Goal: Contribute content: Contribute content

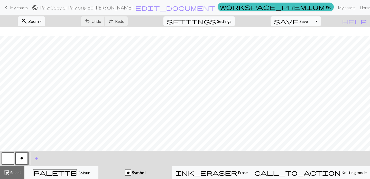
scroll to position [38, 0]
click at [16, 10] on span "My charts" at bounding box center [19, 7] width 18 height 5
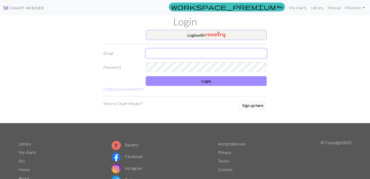
click at [155, 55] on input "text" at bounding box center [206, 54] width 121 height 10
click at [201, 87] on form "Login with Email swisen@gmail.com Password Login Forgot your password?" at bounding box center [185, 61] width 164 height 62
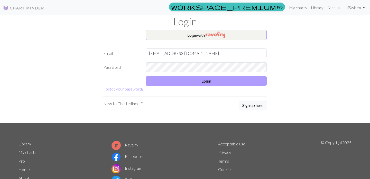
click at [202, 78] on button "Login" at bounding box center [206, 81] width 121 height 10
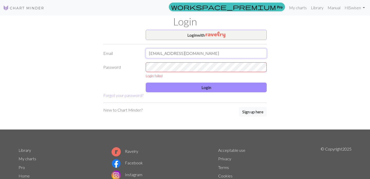
click at [151, 53] on input "swisen@gmail.com" at bounding box center [206, 54] width 121 height 10
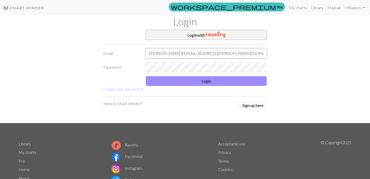
type input "susanne.wisen@gmail.com"
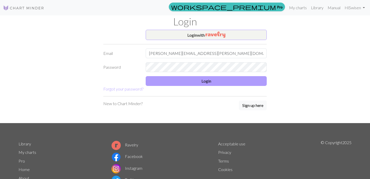
click at [180, 80] on button "Login" at bounding box center [206, 81] width 121 height 10
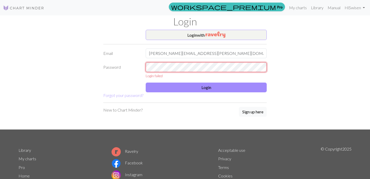
click at [140, 67] on div "Password Login failed" at bounding box center [185, 70] width 170 height 16
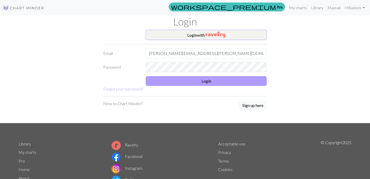
click at [185, 81] on button "Login" at bounding box center [206, 81] width 121 height 10
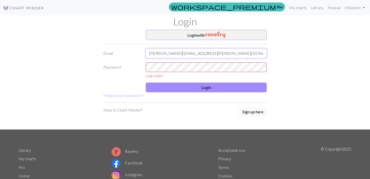
click at [164, 54] on input "susanne.wisen@gmail.com" at bounding box center [206, 54] width 121 height 10
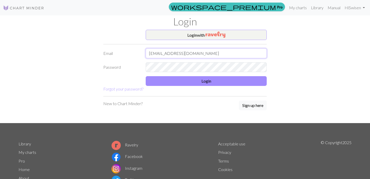
type input "swisen@gmail.com"
click at [119, 65] on div "Password" at bounding box center [185, 67] width 170 height 10
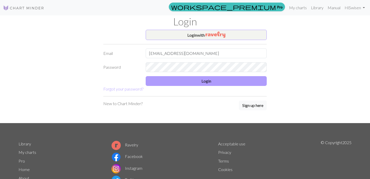
click at [183, 80] on button "Login" at bounding box center [206, 81] width 121 height 10
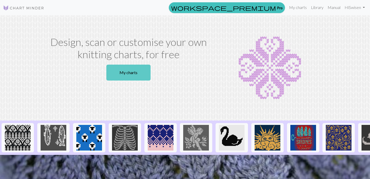
click at [133, 77] on link "My charts" at bounding box center [128, 73] width 44 height 16
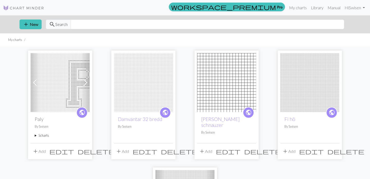
click at [38, 136] on summary "5 charts" at bounding box center [60, 135] width 51 height 5
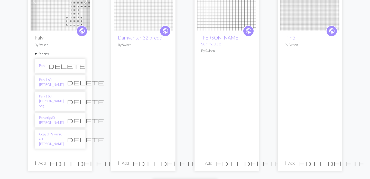
scroll to position [83, 0]
click at [52, 115] on link "Paly orig 60 [PERSON_NAME]" at bounding box center [51, 120] width 25 height 10
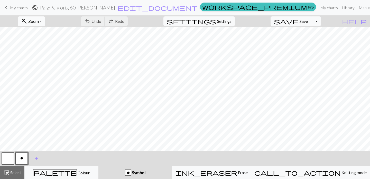
click at [45, 23] on button "zoom_in Zoom Zoom" at bounding box center [32, 21] width 28 height 10
click at [44, 60] on button "50%" at bounding box center [38, 62] width 41 height 8
click at [45, 22] on button "zoom_in Zoom Zoom" at bounding box center [32, 21] width 28 height 10
click at [47, 48] on button "Fit height" at bounding box center [38, 49] width 41 height 8
click at [45, 21] on button "zoom_in Zoom Zoom" at bounding box center [32, 21] width 28 height 10
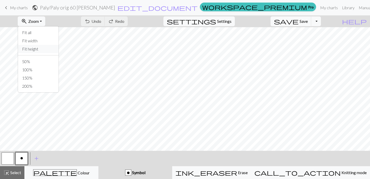
click at [44, 49] on button "Fit height" at bounding box center [38, 49] width 41 height 8
click at [45, 21] on button "zoom_in Zoom Zoom" at bounding box center [32, 21] width 28 height 10
click at [40, 61] on button "50%" at bounding box center [38, 62] width 41 height 8
click at [13, 175] on span "Select" at bounding box center [16, 172] width 12 height 5
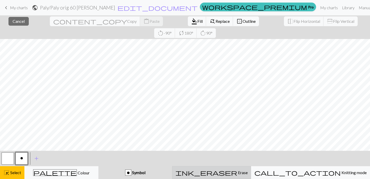
click at [215, 170] on div "ink_eraser Erase Erase" at bounding box center [212, 173] width 72 height 6
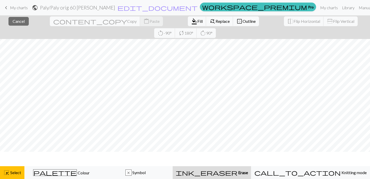
scroll to position [33, 0]
click at [237, 172] on span "ink_eraser" at bounding box center [207, 172] width 62 height 7
click at [216, 23] on span "Replace" at bounding box center [223, 21] width 14 height 5
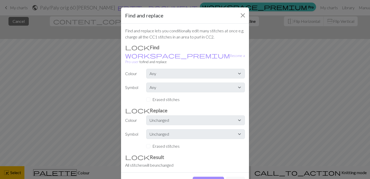
click at [149, 143] on div "Erased stitches" at bounding box center [195, 146] width 99 height 6
click at [238, 177] on button "Cancel" at bounding box center [235, 182] width 19 height 10
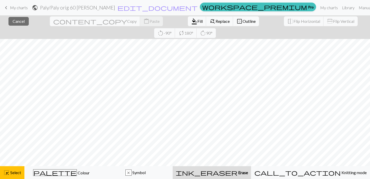
click at [248, 173] on div "ink_eraser Erase Erase" at bounding box center [212, 173] width 72 height 6
click at [16, 170] on div "highlight_alt Select Select" at bounding box center [12, 173] width 18 height 6
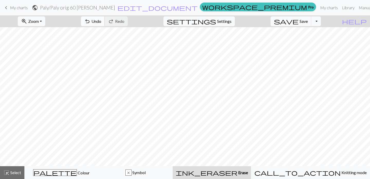
click at [91, 21] on span "undo" at bounding box center [87, 21] width 6 height 7
click at [20, 8] on span "My charts" at bounding box center [19, 7] width 18 height 5
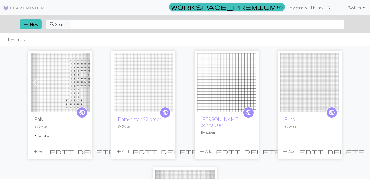
click at [38, 136] on summary "5 charts" at bounding box center [60, 135] width 51 height 5
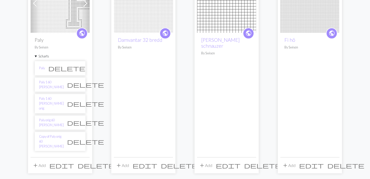
scroll to position [80, 0]
click at [51, 134] on link "Copy of Paly orig 60 [PERSON_NAME]" at bounding box center [51, 141] width 25 height 15
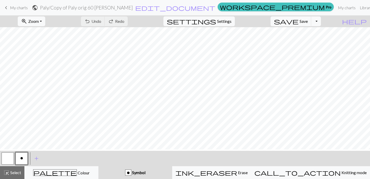
scroll to position [66, 0]
click at [45, 20] on button "zoom_in Zoom Zoom" at bounding box center [32, 21] width 28 height 10
click at [42, 63] on button "50%" at bounding box center [38, 62] width 41 height 8
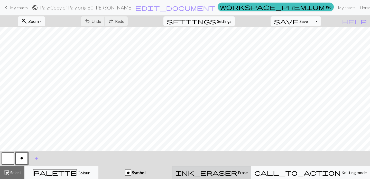
click at [241, 172] on span "Erase" at bounding box center [242, 172] width 11 height 5
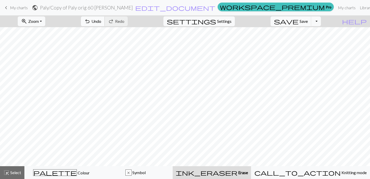
click at [101, 20] on span "Undo" at bounding box center [97, 21] width 10 height 5
click at [247, 172] on span "Erase" at bounding box center [243, 172] width 11 height 5
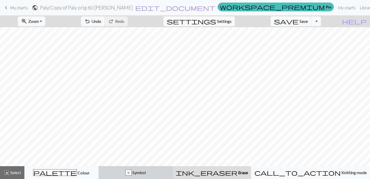
click at [146, 173] on span "Symbol" at bounding box center [139, 172] width 14 height 5
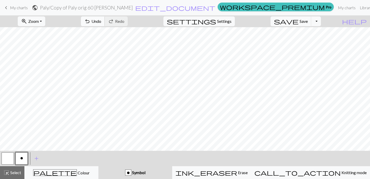
click at [101, 21] on span "Undo" at bounding box center [97, 21] width 10 height 5
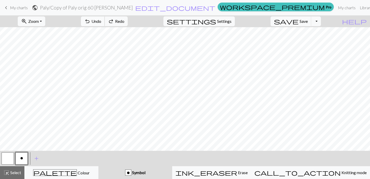
click at [101, 21] on span "Undo" at bounding box center [97, 21] width 10 height 5
click at [124, 22] on span "Redo" at bounding box center [119, 21] width 9 height 5
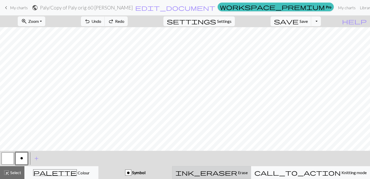
click at [242, 172] on span "Erase" at bounding box center [242, 172] width 11 height 5
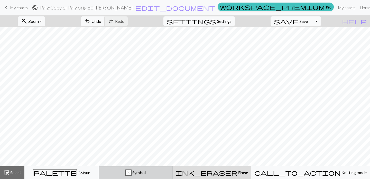
click at [170, 173] on div "x Symbol" at bounding box center [136, 173] width 68 height 6
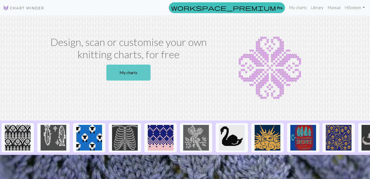
click at [128, 70] on link "My charts" at bounding box center [128, 73] width 44 height 16
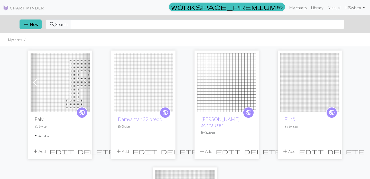
click at [40, 135] on summary "5 charts" at bounding box center [60, 135] width 51 height 5
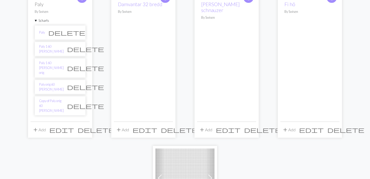
scroll to position [117, 0]
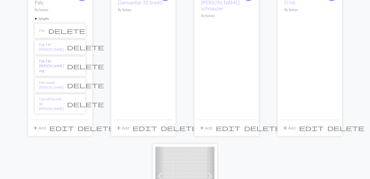
click at [48, 66] on link "Paly 1 60 [PERSON_NAME] orig" at bounding box center [51, 66] width 25 height 15
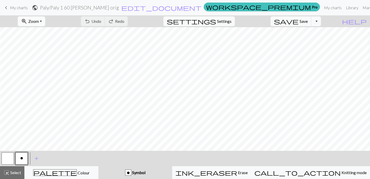
scroll to position [0, 95]
click at [45, 21] on button "zoom_in Zoom Zoom" at bounding box center [32, 21] width 28 height 10
click at [42, 61] on button "50%" at bounding box center [38, 62] width 41 height 8
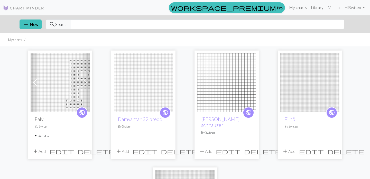
click at [45, 136] on summary "5 charts" at bounding box center [60, 135] width 51 height 5
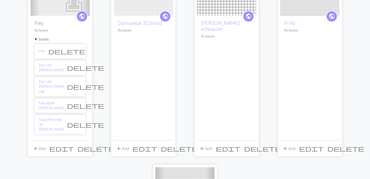
scroll to position [101, 0]
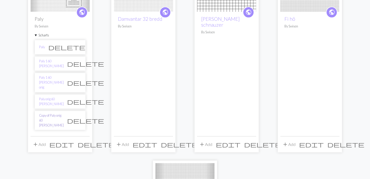
click at [47, 113] on link "Copy of Paly orig 60 [PERSON_NAME]" at bounding box center [51, 120] width 25 height 15
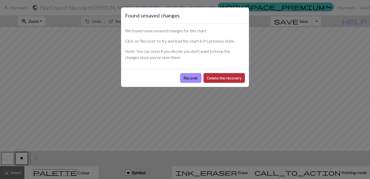
click at [212, 79] on button "Delete the recovery" at bounding box center [224, 78] width 41 height 10
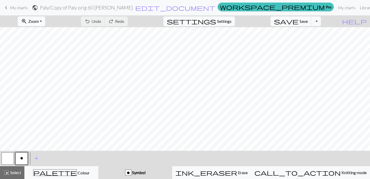
click at [45, 22] on button "zoom_in Zoom Zoom" at bounding box center [32, 21] width 28 height 10
click at [41, 61] on button "50%" at bounding box center [38, 62] width 41 height 8
click at [11, 173] on span "Select" at bounding box center [16, 172] width 12 height 5
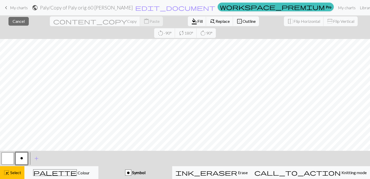
click at [275, 163] on div "close Cancel content_copy Copy content_paste Paste format_color_fill Fill find_…" at bounding box center [185, 97] width 370 height 164
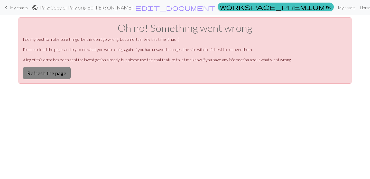
click at [36, 74] on button "Refresh the page" at bounding box center [47, 73] width 48 height 12
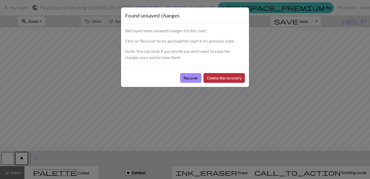
click at [210, 79] on button "Delete the recovery" at bounding box center [224, 78] width 41 height 10
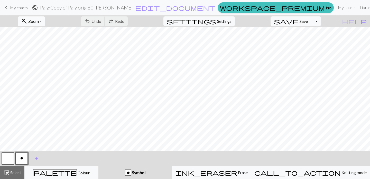
click at [45, 21] on button "zoom_in Zoom Zoom" at bounding box center [32, 21] width 28 height 10
click at [40, 59] on button "50%" at bounding box center [38, 62] width 41 height 8
click at [11, 174] on span "Select" at bounding box center [16, 172] width 12 height 5
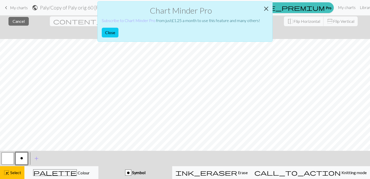
click at [267, 7] on button "Close" at bounding box center [266, 9] width 12 height 14
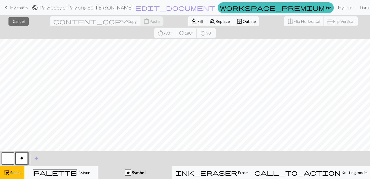
click at [22, 10] on link "keyboard_arrow_left My charts" at bounding box center [15, 7] width 25 height 9
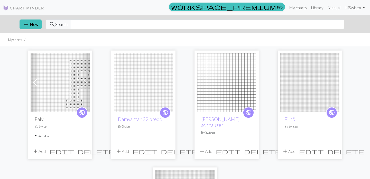
click at [38, 154] on span "add" at bounding box center [35, 151] width 6 height 7
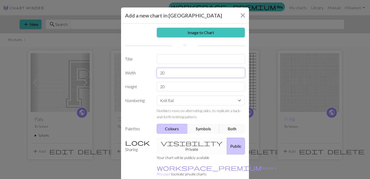
drag, startPoint x: 166, startPoint y: 74, endPoint x: 149, endPoint y: 73, distance: 16.7
click at [149, 73] on div "Width 20" at bounding box center [185, 73] width 126 height 10
type input "64"
drag, startPoint x: 168, startPoint y: 89, endPoint x: 155, endPoint y: 89, distance: 13.1
click at [155, 89] on div "20" at bounding box center [201, 87] width 95 height 10
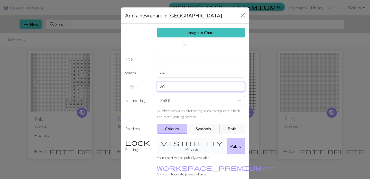
type input "60"
click at [208, 127] on button "Symbols" at bounding box center [203, 129] width 32 height 10
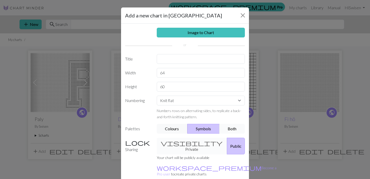
click at [229, 126] on button "Both" at bounding box center [233, 129] width 26 height 10
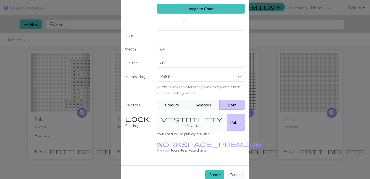
scroll to position [24, 0]
click at [215, 170] on button "Create" at bounding box center [214, 175] width 19 height 10
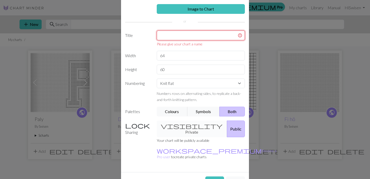
click at [172, 35] on input "text" at bounding box center [201, 36] width 88 height 10
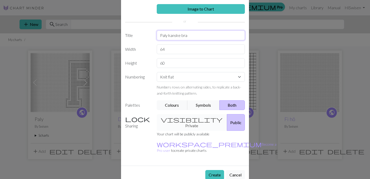
type input "Paly kanske bra"
click at [212, 170] on button "Create" at bounding box center [214, 175] width 19 height 10
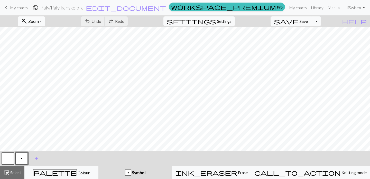
click at [45, 21] on button "zoom_in Zoom Zoom" at bounding box center [32, 21] width 28 height 10
click at [49, 61] on button "50%" at bounding box center [38, 62] width 41 height 8
click at [23, 157] on button "p" at bounding box center [21, 159] width 12 height 12
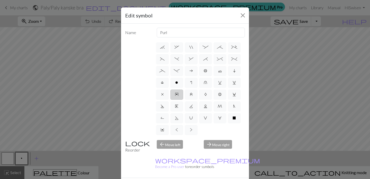
scroll to position [71, 0]
click at [178, 85] on span "o" at bounding box center [176, 83] width 3 height 4
click at [178, 151] on input "o" at bounding box center [176, 152] width 3 height 3
radio input "true"
type input "purl"
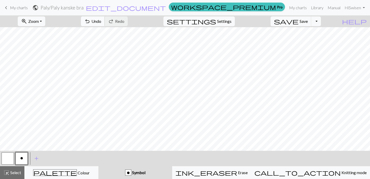
click at [101, 22] on span "Undo" at bounding box center [97, 21] width 10 height 5
click at [299, 20] on span "save" at bounding box center [286, 21] width 25 height 7
click at [101, 22] on span "Undo" at bounding box center [97, 21] width 10 height 5
click at [101, 23] on span "Undo" at bounding box center [97, 21] width 10 height 5
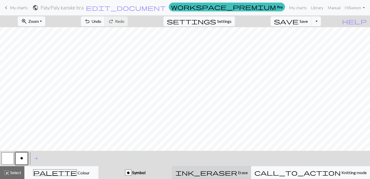
click at [230, 173] on div "ink_eraser Erase Erase" at bounding box center [212, 173] width 72 height 6
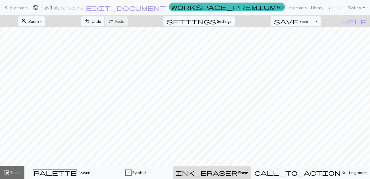
click at [91, 21] on span "undo" at bounding box center [87, 21] width 6 height 7
click at [120, 21] on div "undo Undo Undo redo Redo Redo" at bounding box center [104, 21] width 55 height 12
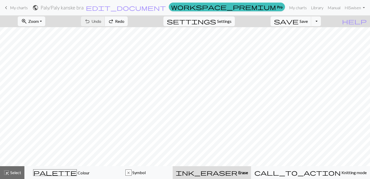
click at [120, 21] on div "undo Undo Undo redo Redo Redo" at bounding box center [104, 21] width 55 height 12
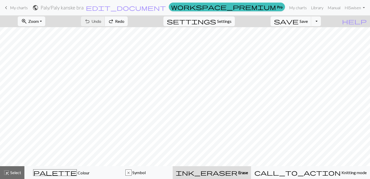
click at [120, 21] on div "undo Undo Undo redo Redo Redo" at bounding box center [104, 21] width 55 height 12
click at [321, 21] on button "Toggle Dropdown" at bounding box center [316, 21] width 10 height 10
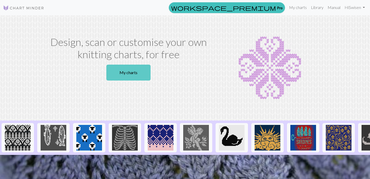
click at [124, 73] on link "My charts" at bounding box center [128, 73] width 44 height 16
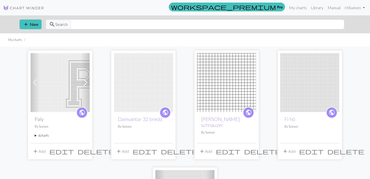
click at [42, 136] on summary "6 charts" at bounding box center [60, 135] width 51 height 5
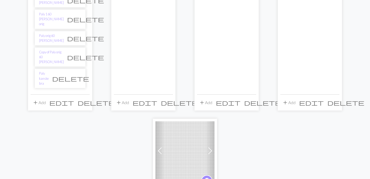
scroll to position [169, 0]
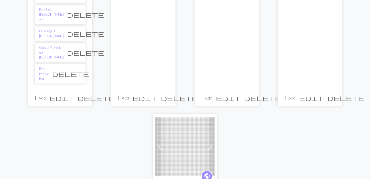
click at [77, 70] on span "delete" at bounding box center [70, 73] width 37 height 7
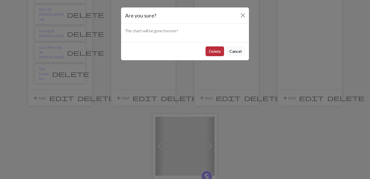
click at [206, 50] on button "Delete" at bounding box center [215, 52] width 19 height 10
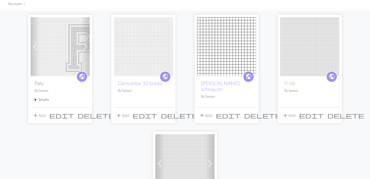
scroll to position [43, 0]
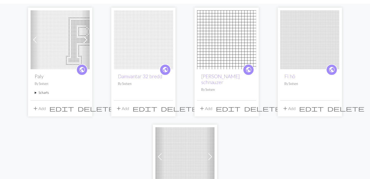
click at [35, 94] on summary "5 charts" at bounding box center [60, 93] width 51 height 5
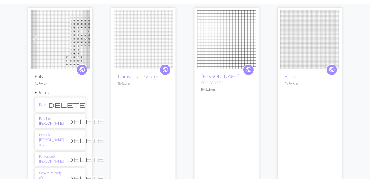
click at [50, 121] on link "Paly 1 60 [PERSON_NAME]" at bounding box center [51, 121] width 25 height 10
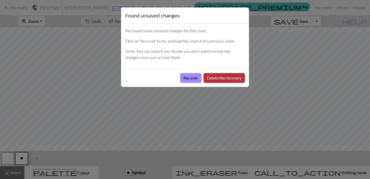
click at [230, 78] on button "Delete the recovery" at bounding box center [224, 78] width 41 height 10
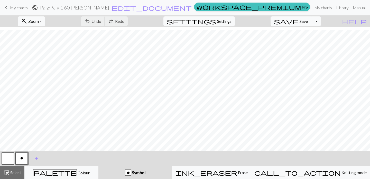
scroll to position [195, 95]
click at [21, 7] on span "My charts" at bounding box center [19, 7] width 18 height 5
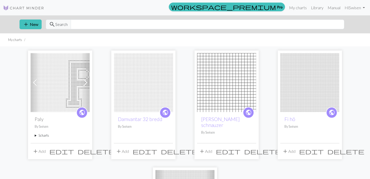
click at [35, 136] on summary "5 charts" at bounding box center [60, 135] width 51 height 5
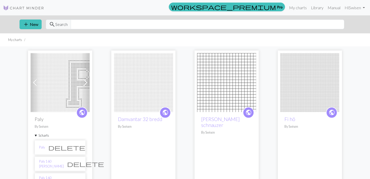
click at [77, 164] on span "delete" at bounding box center [85, 164] width 37 height 7
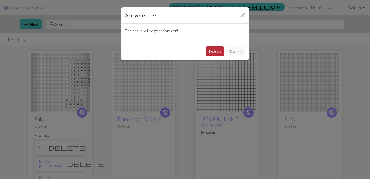
click at [217, 52] on button "Delete" at bounding box center [215, 52] width 19 height 10
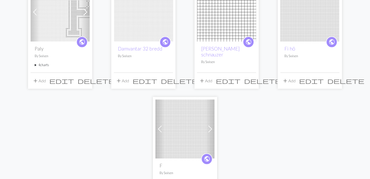
scroll to position [71, 0]
click at [42, 63] on summary "4 charts" at bounding box center [60, 64] width 51 height 5
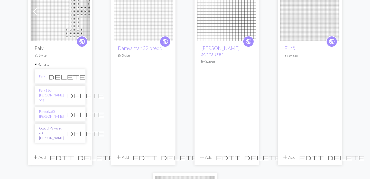
click at [55, 126] on link "Copy of Paly orig 60 [PERSON_NAME]" at bounding box center [51, 133] width 25 height 15
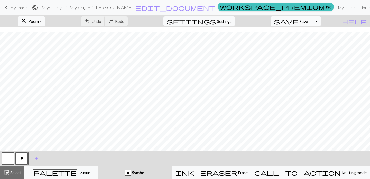
scroll to position [26, 0]
click at [22, 8] on span "My charts" at bounding box center [19, 7] width 18 height 5
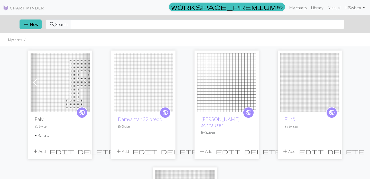
click at [38, 151] on span "add" at bounding box center [35, 151] width 6 height 7
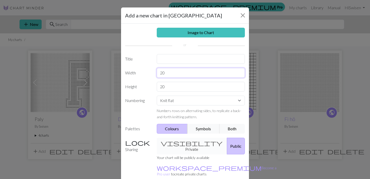
drag, startPoint x: 166, startPoint y: 73, endPoint x: 146, endPoint y: 72, distance: 20.8
click at [146, 72] on div "Width 20" at bounding box center [185, 73] width 126 height 10
type input "64"
type input "60"
click at [169, 61] on input "text" at bounding box center [201, 59] width 88 height 10
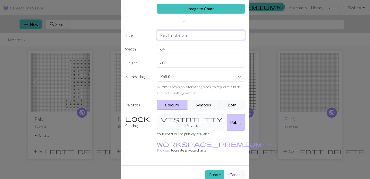
scroll to position [24, 0]
type input "Paly kanske bra"
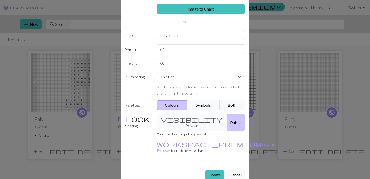
click at [209, 106] on button "Symbols" at bounding box center [203, 106] width 32 height 10
click at [215, 170] on button "Create" at bounding box center [214, 175] width 19 height 10
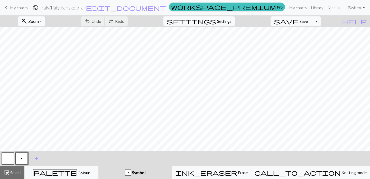
click at [45, 21] on button "zoom_in Zoom Zoom" at bounding box center [32, 21] width 28 height 10
click at [50, 58] on button "50%" at bounding box center [38, 62] width 41 height 8
click at [45, 21] on button "zoom_in Zoom Zoom" at bounding box center [32, 21] width 28 height 10
click at [43, 69] on button "100%" at bounding box center [38, 70] width 41 height 8
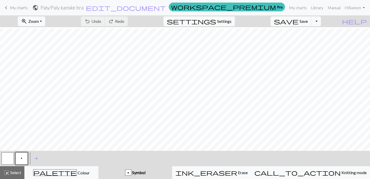
scroll to position [0, 0]
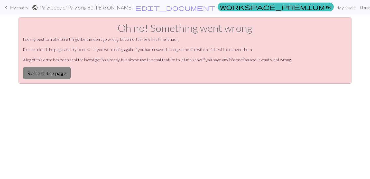
click at [39, 73] on button "Refresh the page" at bounding box center [47, 73] width 48 height 12
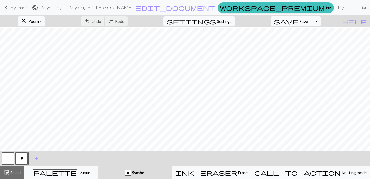
scroll to position [165, 0]
click at [45, 21] on button "zoom_in Zoom Zoom" at bounding box center [32, 21] width 28 height 10
click at [44, 49] on button "Fit height" at bounding box center [38, 49] width 41 height 8
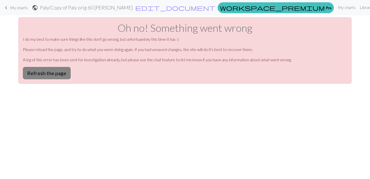
click at [39, 71] on button "Refresh the page" at bounding box center [47, 73] width 48 height 12
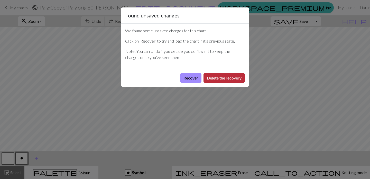
click at [212, 79] on button "Delete the recovery" at bounding box center [224, 78] width 41 height 10
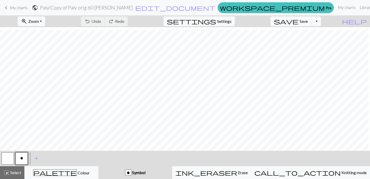
scroll to position [112, 93]
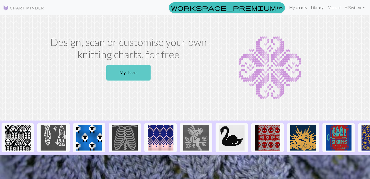
click at [140, 73] on link "My charts" at bounding box center [128, 73] width 44 height 16
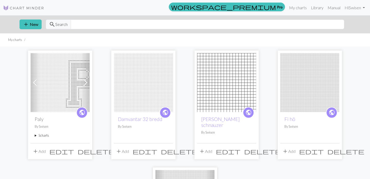
click at [42, 134] on summary "5 charts" at bounding box center [60, 135] width 51 height 5
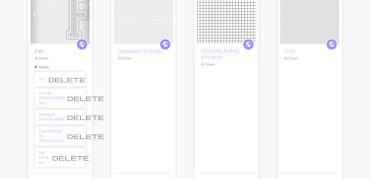
scroll to position [69, 0]
click at [49, 149] on link "Paly kanske bra" at bounding box center [44, 156] width 10 height 15
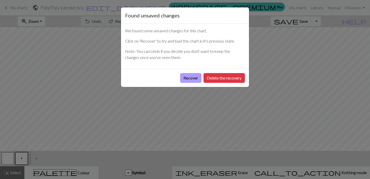
click at [193, 78] on button "Recover" at bounding box center [190, 78] width 21 height 10
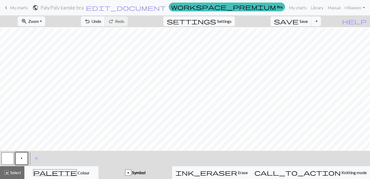
scroll to position [130, 0]
click at [45, 20] on button "zoom_in Zoom Zoom" at bounding box center [32, 21] width 28 height 10
click at [54, 62] on button "50%" at bounding box center [38, 62] width 41 height 8
click at [135, 173] on div "p Symbol" at bounding box center [136, 173] width 68 height 6
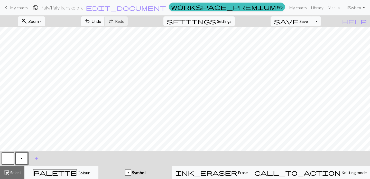
click at [20, 161] on button "p" at bounding box center [21, 159] width 12 height 12
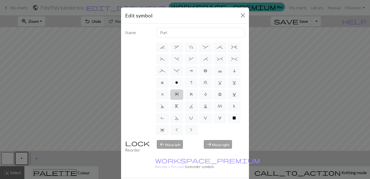
scroll to position [71, 0]
click at [178, 87] on label "o" at bounding box center [176, 83] width 13 height 10
click at [178, 151] on input "o" at bounding box center [176, 152] width 3 height 3
radio input "true"
type input "purl"
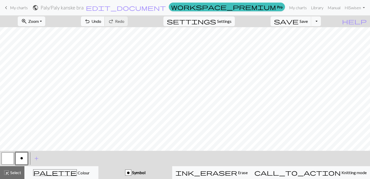
click at [105, 24] on button "undo Undo Undo" at bounding box center [93, 21] width 24 height 10
click at [308, 21] on span "Save" at bounding box center [304, 21] width 8 height 5
click at [20, 6] on span "My charts" at bounding box center [19, 7] width 18 height 5
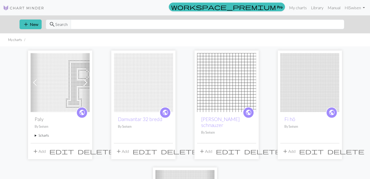
click at [38, 136] on summary "5 charts" at bounding box center [60, 135] width 51 height 5
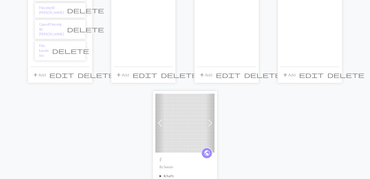
scroll to position [157, 0]
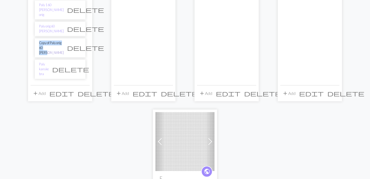
click at [56, 41] on link "Copy of Paly orig 60 rader" at bounding box center [51, 48] width 25 height 15
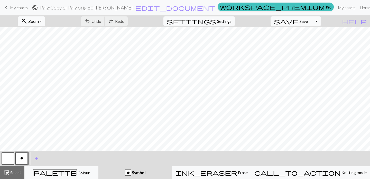
click at [45, 20] on button "zoom_in Zoom Zoom" at bounding box center [32, 21] width 28 height 10
click at [40, 61] on button "50%" at bounding box center [38, 62] width 41 height 8
click at [321, 20] on button "Toggle Dropdown" at bounding box center [316, 21] width 10 height 10
click at [313, 42] on button "save_alt Download" at bounding box center [278, 41] width 85 height 8
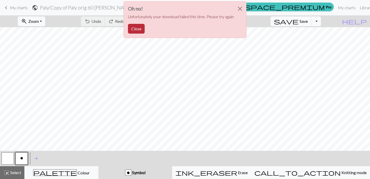
click at [137, 32] on button "Close" at bounding box center [136, 29] width 17 height 10
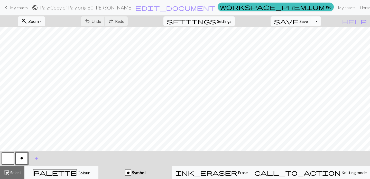
click at [321, 19] on button "Toggle Dropdown" at bounding box center [316, 21] width 10 height 10
click at [311, 40] on button "save_alt Download" at bounding box center [278, 41] width 85 height 8
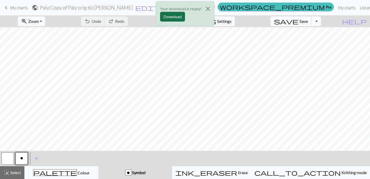
click at [172, 17] on button "Download" at bounding box center [172, 17] width 25 height 10
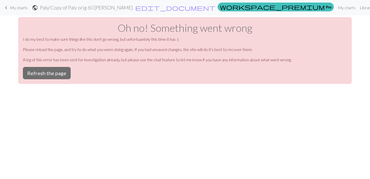
click at [22, 9] on span "My charts" at bounding box center [19, 7] width 18 height 5
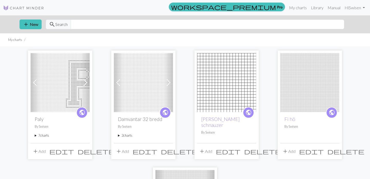
click at [40, 136] on summary "7 charts" at bounding box center [60, 135] width 51 height 5
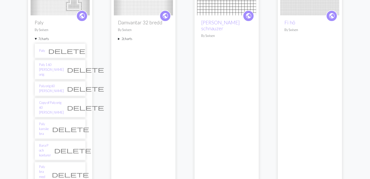
scroll to position [97, 0]
click at [47, 165] on link "Paly bra med ränder" at bounding box center [44, 175] width 10 height 20
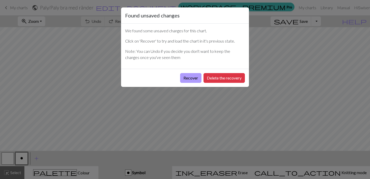
click at [194, 79] on button "Recover" at bounding box center [190, 78] width 21 height 10
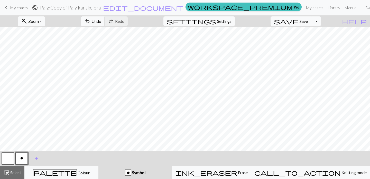
scroll to position [208, 0]
click at [45, 22] on button "zoom_in Zoom Zoom" at bounding box center [32, 21] width 28 height 10
click at [47, 59] on button "50%" at bounding box center [38, 62] width 41 height 8
click at [101, 21] on span "Undo" at bounding box center [97, 21] width 10 height 5
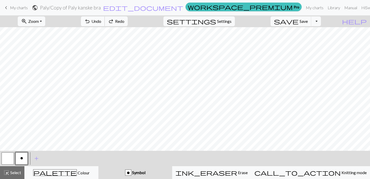
click at [101, 21] on span "Undo" at bounding box center [97, 21] width 10 height 5
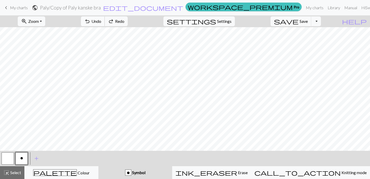
click at [101, 21] on span "Undo" at bounding box center [97, 21] width 10 height 5
click at [101, 22] on span "Undo" at bounding box center [97, 21] width 10 height 5
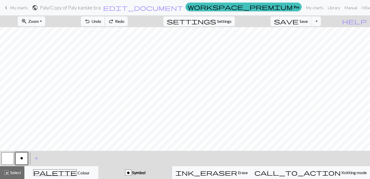
click at [101, 22] on span "Undo" at bounding box center [97, 21] width 10 height 5
click at [308, 21] on span "Save" at bounding box center [304, 21] width 8 height 5
click at [321, 19] on button "Toggle Dropdown" at bounding box center [316, 21] width 10 height 10
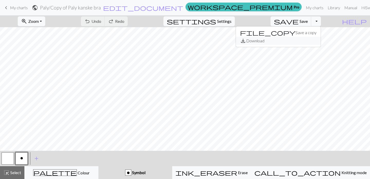
click at [311, 42] on button "save_alt Download" at bounding box center [278, 41] width 85 height 8
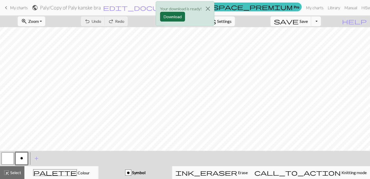
click at [176, 17] on button "Download" at bounding box center [172, 17] width 25 height 10
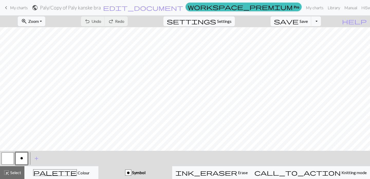
scroll to position [0, 0]
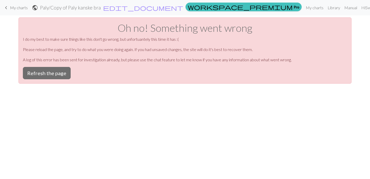
click at [58, 73] on button "Refresh the page" at bounding box center [47, 73] width 48 height 12
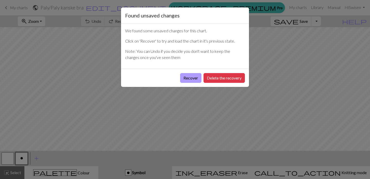
click at [187, 79] on button "Recover" at bounding box center [190, 78] width 21 height 10
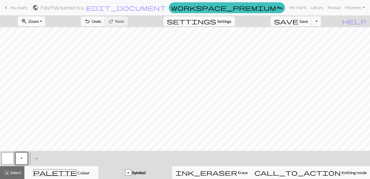
click at [45, 22] on button "zoom_in Zoom Zoom" at bounding box center [32, 21] width 28 height 10
click at [43, 62] on button "50%" at bounding box center [38, 62] width 41 height 8
click at [24, 157] on button "p" at bounding box center [21, 159] width 12 height 12
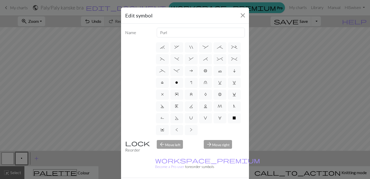
scroll to position [71, 0]
click at [180, 86] on label "o" at bounding box center [176, 83] width 13 height 10
click at [179, 151] on input "o" at bounding box center [176, 152] width 3 height 3
radio input "true"
type input "purl"
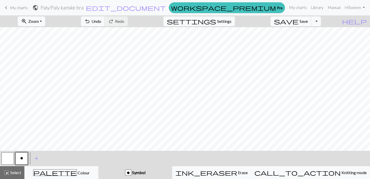
scroll to position [48, 0]
click at [308, 22] on span "Save" at bounding box center [304, 21] width 8 height 5
click at [39, 23] on span "Zoom" at bounding box center [33, 21] width 11 height 5
click at [44, 50] on button "Fit height" at bounding box center [38, 49] width 41 height 8
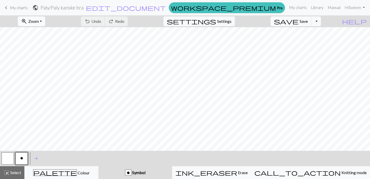
click at [45, 20] on button "zoom_in Zoom Zoom" at bounding box center [32, 21] width 28 height 10
click at [54, 48] on button "Fit height" at bounding box center [38, 49] width 41 height 8
click at [45, 23] on button "zoom_in Zoom Zoom" at bounding box center [32, 21] width 28 height 10
click at [45, 32] on button "Fit all" at bounding box center [38, 33] width 41 height 8
click at [39, 22] on span "Zoom" at bounding box center [33, 21] width 11 height 5
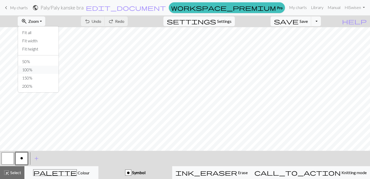
click at [47, 68] on button "100%" at bounding box center [38, 70] width 41 height 8
click at [45, 21] on button "zoom_in Zoom Zoom" at bounding box center [32, 21] width 28 height 10
click at [51, 52] on button "Fit height" at bounding box center [38, 49] width 41 height 8
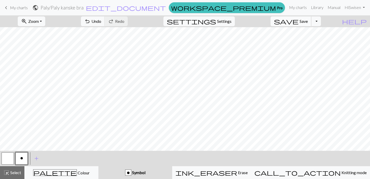
click at [307, 22] on button "save Save Save" at bounding box center [291, 21] width 41 height 10
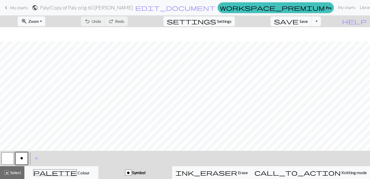
scroll to position [118, 95]
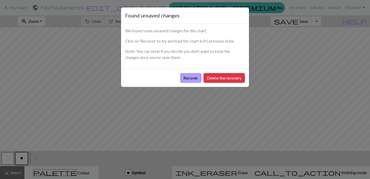
click at [185, 77] on button "Recover" at bounding box center [190, 78] width 21 height 10
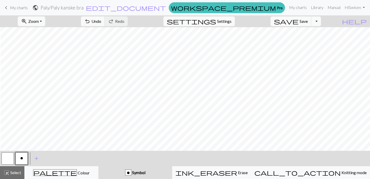
scroll to position [208, 95]
click at [45, 21] on button "zoom_in Zoom Zoom" at bounding box center [32, 21] width 28 height 10
click at [43, 63] on button "50%" at bounding box center [38, 62] width 41 height 8
click at [45, 21] on button "zoom_in Zoom Zoom" at bounding box center [32, 21] width 28 height 10
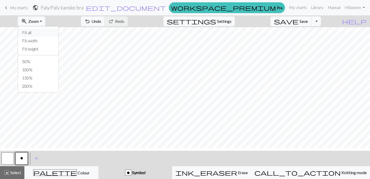
scroll to position [45, 0]
click at [101, 23] on span "Undo" at bounding box center [97, 21] width 10 height 5
click at [308, 21] on span "Save" at bounding box center [304, 21] width 8 height 5
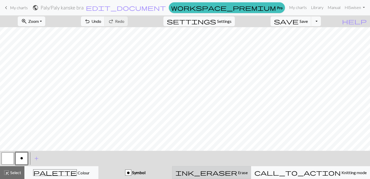
click at [222, 170] on div "ink_eraser Erase Erase" at bounding box center [212, 173] width 72 height 6
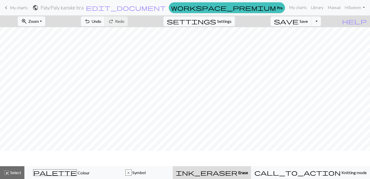
scroll to position [33, 0]
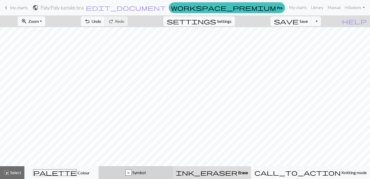
click at [146, 172] on span "Symbol" at bounding box center [139, 172] width 14 height 5
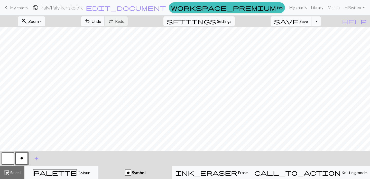
click at [299, 22] on span "save" at bounding box center [286, 21] width 25 height 7
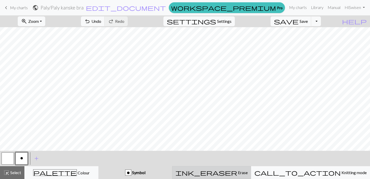
click at [227, 177] on button "ink_eraser Erase Erase" at bounding box center [211, 173] width 79 height 13
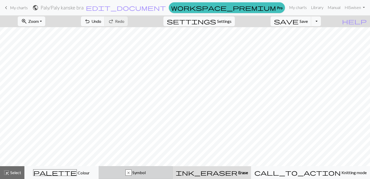
click at [146, 173] on span "Symbol" at bounding box center [139, 172] width 14 height 5
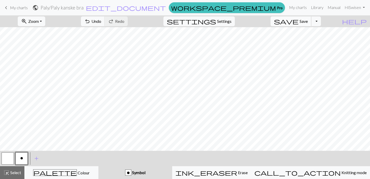
click at [312, 24] on button "save Save Save" at bounding box center [291, 21] width 41 height 10
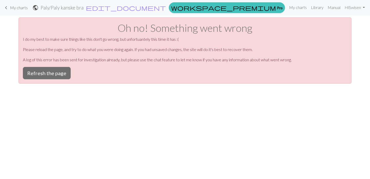
scroll to position [0, 0]
click at [34, 70] on button "Refresh the page" at bounding box center [47, 73] width 48 height 12
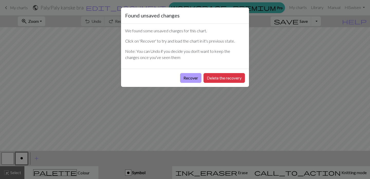
click at [191, 77] on button "Recover" at bounding box center [190, 78] width 21 height 10
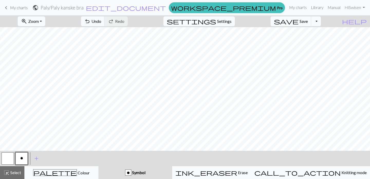
click at [45, 19] on button "zoom_in Zoom Zoom" at bounding box center [32, 21] width 28 height 10
click at [43, 62] on button "50%" at bounding box center [38, 62] width 41 height 8
click at [308, 21] on span "Save" at bounding box center [304, 21] width 8 height 5
click at [308, 20] on span "Save" at bounding box center [304, 21] width 8 height 5
click at [146, 8] on div "Chart saved" at bounding box center [185, 10] width 370 height 20
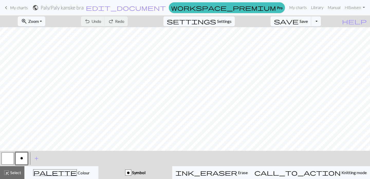
click at [84, 8] on h2 "Paly / Paly kanske bra" at bounding box center [62, 8] width 43 height 6
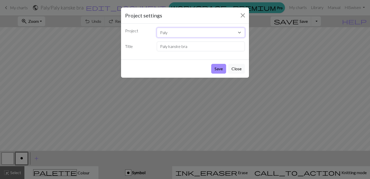
select select "68dab7de3eea154e622847f3"
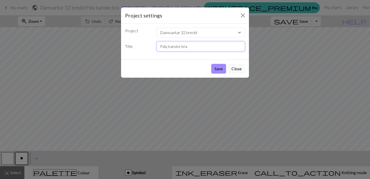
drag, startPoint x: 189, startPoint y: 48, endPoint x: 133, endPoint y: 52, distance: 55.7
click at [133, 52] on div "Project Paly Damvantar 32 bredd Topp schnauzer Fi hö F Title Paly kanske bra" at bounding box center [185, 42] width 128 height 36
type input "P"
type input "Tomt mönster med ram"
click at [219, 69] on button "Save" at bounding box center [218, 69] width 15 height 10
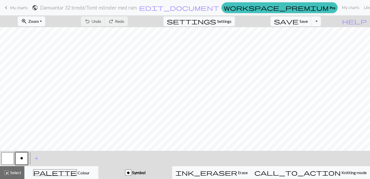
click at [16, 10] on span "My charts" at bounding box center [19, 7] width 18 height 5
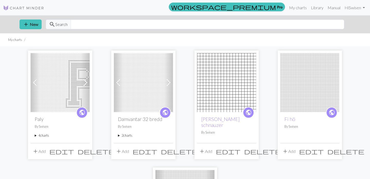
click at [38, 138] on summary "4 charts" at bounding box center [60, 135] width 51 height 5
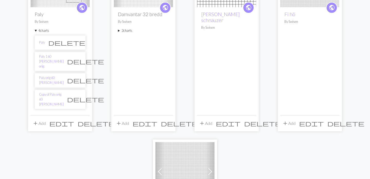
scroll to position [110, 0]
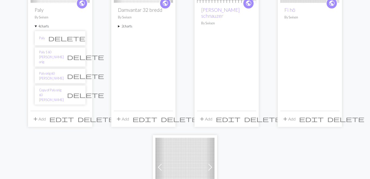
click at [130, 28] on summary "2 charts" at bounding box center [143, 26] width 51 height 5
click at [129, 52] on link "Tomt mönster med ram" at bounding box center [128, 60] width 12 height 20
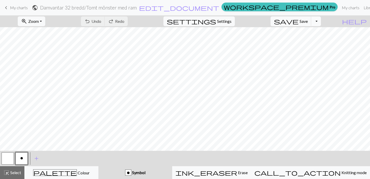
click at [321, 20] on button "Toggle Dropdown" at bounding box center [316, 21] width 10 height 10
click at [310, 33] on button "file_copy Save a copy" at bounding box center [278, 33] width 85 height 8
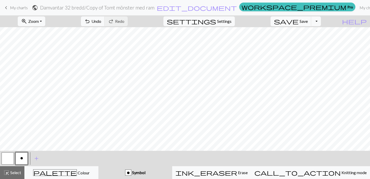
click at [129, 9] on h2 "Damvantar 32 bredd / Copy of Tomt mönster med ram" at bounding box center [97, 8] width 114 height 6
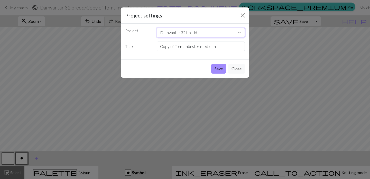
select select "68dab7f93eea154e6228484a"
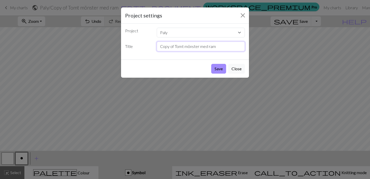
drag, startPoint x: 218, startPoint y: 49, endPoint x: 140, endPoint y: 46, distance: 78.0
click at [140, 46] on div "Title Copy of Tomt mönster med ram" at bounding box center [185, 47] width 126 height 10
type input "Paly kanske bra"
click at [216, 66] on button "Save" at bounding box center [218, 69] width 15 height 10
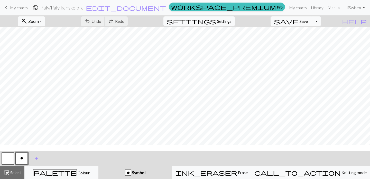
scroll to position [187, 0]
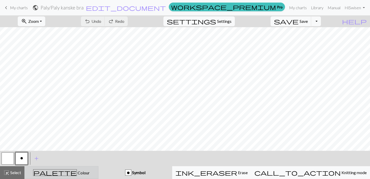
click at [77, 173] on span "Colour" at bounding box center [83, 173] width 13 height 5
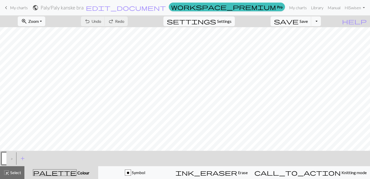
click at [11, 159] on div ">" at bounding box center [10, 159] width 8 height 14
click at [13, 159] on div ">" at bounding box center [10, 159] width 8 height 14
click at [24, 159] on span "add" at bounding box center [23, 158] width 6 height 7
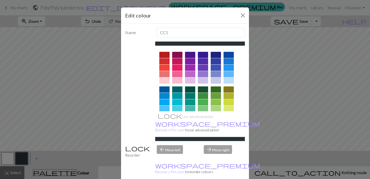
click at [230, 79] on div at bounding box center [229, 81] width 10 height 6
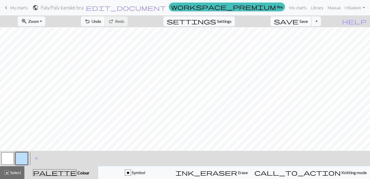
click at [299, 21] on span "save" at bounding box center [286, 21] width 25 height 7
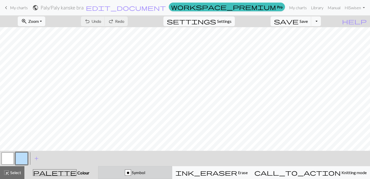
click at [145, 171] on span "Symbol" at bounding box center [138, 172] width 14 height 5
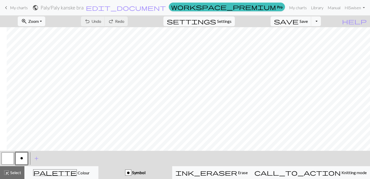
scroll to position [187, 71]
click at [45, 20] on button "zoom_in Zoom Zoom" at bounding box center [32, 21] width 28 height 10
click at [49, 51] on button "Fit height" at bounding box center [38, 49] width 41 height 8
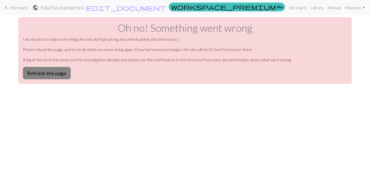
click at [51, 75] on button "Refresh the page" at bounding box center [47, 73] width 48 height 12
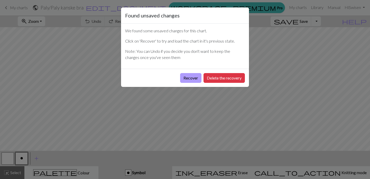
click at [191, 77] on button "Recover" at bounding box center [190, 78] width 21 height 10
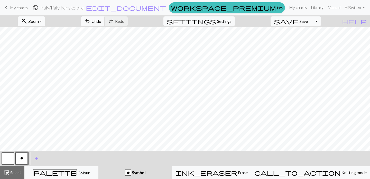
click at [45, 22] on button "zoom_in Zoom Zoom" at bounding box center [32, 21] width 28 height 10
click at [50, 63] on button "50%" at bounding box center [38, 62] width 41 height 8
click at [308, 21] on span "Save" at bounding box center [304, 21] width 8 height 5
click at [101, 21] on span "Undo" at bounding box center [97, 21] width 10 height 5
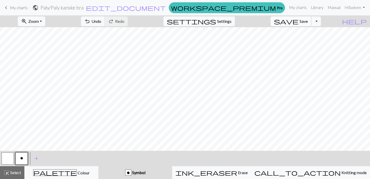
click at [308, 22] on span "Save" at bounding box center [304, 21] width 8 height 5
click at [307, 21] on button "save Save Save" at bounding box center [291, 21] width 41 height 10
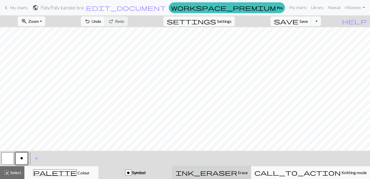
click at [237, 172] on span "ink_eraser" at bounding box center [207, 172] width 62 height 7
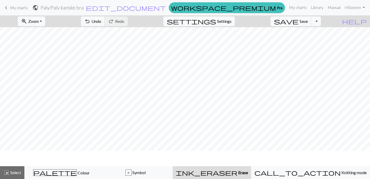
scroll to position [33, 0]
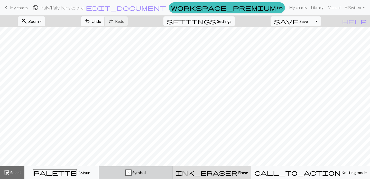
click at [146, 172] on span "Symbol" at bounding box center [139, 172] width 14 height 5
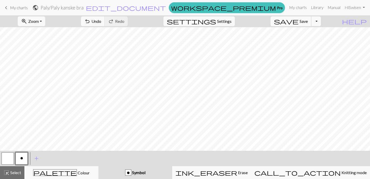
click at [307, 21] on button "save Save Save" at bounding box center [291, 21] width 41 height 10
click at [299, 22] on span "save" at bounding box center [286, 21] width 25 height 7
click at [308, 20] on span "Save" at bounding box center [304, 21] width 8 height 5
click at [308, 21] on span "Save" at bounding box center [304, 21] width 8 height 5
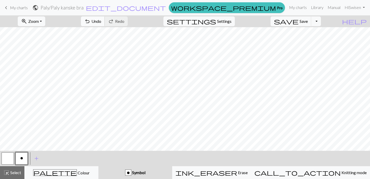
click at [101, 21] on span "Undo" at bounding box center [97, 21] width 10 height 5
click at [308, 19] on span "Save" at bounding box center [304, 21] width 8 height 5
click at [299, 23] on span "save" at bounding box center [286, 21] width 25 height 7
click at [308, 20] on span "Save" at bounding box center [304, 21] width 8 height 5
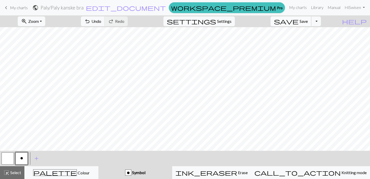
click at [308, 22] on span "Save" at bounding box center [304, 21] width 8 height 5
click at [299, 22] on span "save" at bounding box center [286, 21] width 25 height 7
click at [321, 22] on button "Toggle Dropdown" at bounding box center [316, 21] width 10 height 10
click at [315, 42] on button "save_alt Download" at bounding box center [278, 41] width 85 height 8
click at [321, 23] on button "Toggle Dropdown" at bounding box center [316, 21] width 10 height 10
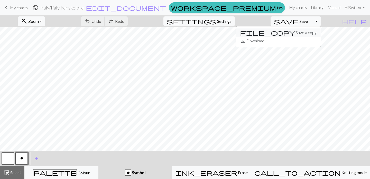
click at [314, 32] on button "file_copy Save a copy" at bounding box center [278, 33] width 85 height 8
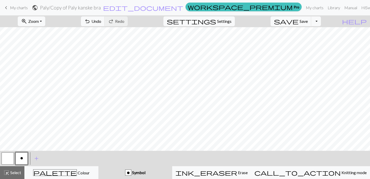
click at [101, 9] on h2 "Paly / Copy of Paly kanske bra" at bounding box center [70, 8] width 61 height 6
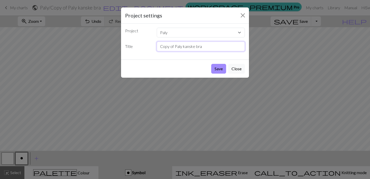
click at [203, 47] on input "Copy of Paly kanske bra" at bounding box center [201, 47] width 88 height 10
drag, startPoint x: 203, startPoint y: 47, endPoint x: 159, endPoint y: 46, distance: 44.0
click at [159, 46] on input "Copy of Paly kanske bra" at bounding box center [201, 47] width 88 height 10
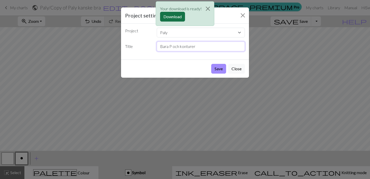
type input "Bara P och konturer"
click at [175, 18] on button "Download" at bounding box center [172, 17] width 25 height 10
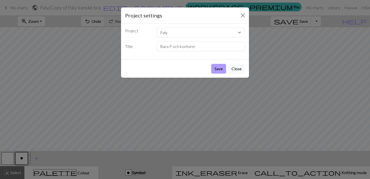
click at [220, 69] on button "Save" at bounding box center [218, 69] width 15 height 10
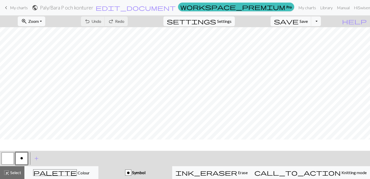
scroll to position [33, 0]
click at [21, 7] on span "My charts" at bounding box center [19, 7] width 18 height 5
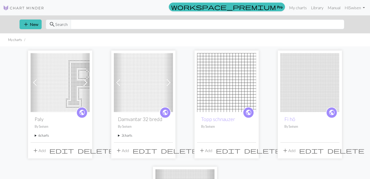
click at [41, 137] on summary "6 charts" at bounding box center [60, 135] width 51 height 5
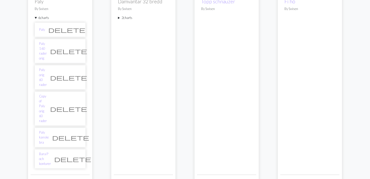
scroll to position [119, 0]
click at [49, 130] on link "Paly kanske bra" at bounding box center [44, 137] width 10 height 15
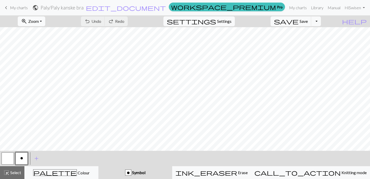
click at [45, 21] on button "zoom_in Zoom Zoom" at bounding box center [32, 21] width 28 height 10
click at [38, 61] on button "50%" at bounding box center [38, 62] width 41 height 8
click at [299, 21] on span "save" at bounding box center [286, 21] width 25 height 7
click at [308, 19] on button "save Save Save" at bounding box center [291, 21] width 41 height 10
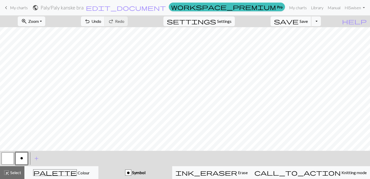
click at [308, 22] on span "Save" at bounding box center [304, 21] width 8 height 5
click at [299, 20] on span "save" at bounding box center [286, 21] width 25 height 7
click at [308, 21] on span "Save" at bounding box center [304, 21] width 8 height 5
click at [321, 22] on button "Toggle Dropdown" at bounding box center [316, 21] width 10 height 10
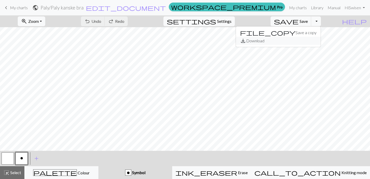
click at [309, 43] on button "save_alt Download" at bounding box center [278, 41] width 85 height 8
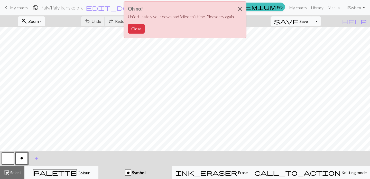
click at [242, 7] on button "Close" at bounding box center [240, 9] width 12 height 14
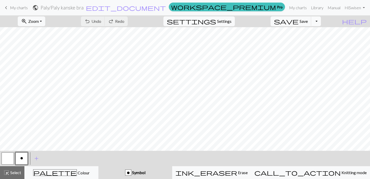
click at [321, 23] on button "Toggle Dropdown" at bounding box center [316, 21] width 10 height 10
click at [315, 39] on button "save_alt Download" at bounding box center [278, 41] width 85 height 8
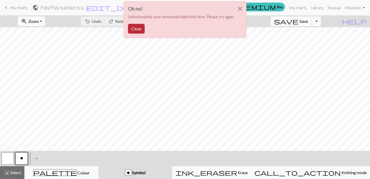
click at [137, 27] on button "Close" at bounding box center [136, 29] width 17 height 10
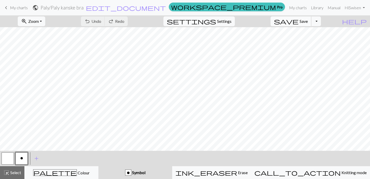
click at [308, 19] on span "Save" at bounding box center [304, 21] width 8 height 5
click at [321, 22] on button "Toggle Dropdown" at bounding box center [316, 21] width 10 height 10
click at [317, 41] on button "save_alt Download" at bounding box center [278, 41] width 85 height 8
click at [321, 22] on button "Toggle Dropdown" at bounding box center [316, 21] width 10 height 10
click at [314, 31] on button "file_copy Save a copy" at bounding box center [278, 33] width 85 height 8
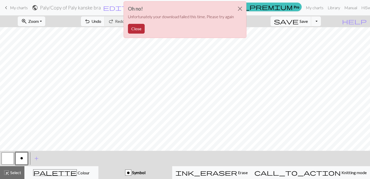
click at [134, 28] on button "Close" at bounding box center [136, 29] width 17 height 10
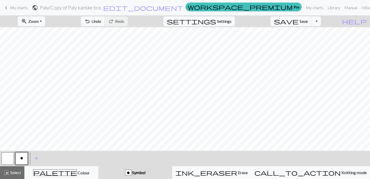
click at [155, 11] on form "public Paly / Copy of Paly kanske bra edit_document Edit settings" at bounding box center [108, 8] width 152 height 10
click at [101, 7] on h2 "Paly / Copy of Paly kanske bra" at bounding box center [70, 8] width 61 height 6
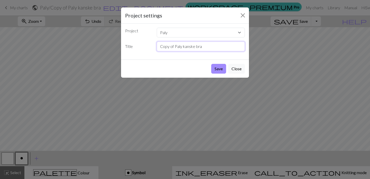
drag, startPoint x: 206, startPoint y: 48, endPoint x: 138, endPoint y: 47, distance: 67.4
click at [138, 47] on div "Title Copy of Paly kanske bra" at bounding box center [185, 47] width 126 height 10
type input "Paly bra med ränder"
click at [219, 69] on button "Save" at bounding box center [218, 69] width 15 height 10
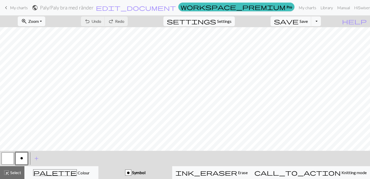
click at [12, 10] on span "My charts" at bounding box center [19, 7] width 18 height 5
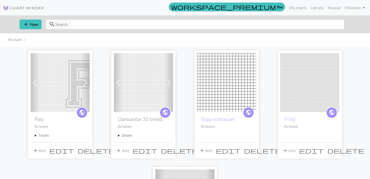
click at [43, 136] on summary "7 charts" at bounding box center [60, 135] width 51 height 5
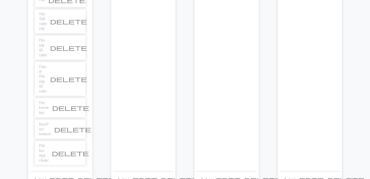
scroll to position [148, 0]
click at [49, 100] on link "Paly kanske bra" at bounding box center [44, 107] width 10 height 15
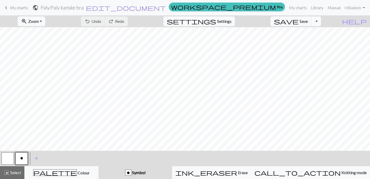
click at [321, 22] on button "Toggle Dropdown" at bounding box center [316, 21] width 10 height 10
click at [313, 39] on button "save_alt Download" at bounding box center [278, 41] width 85 height 8
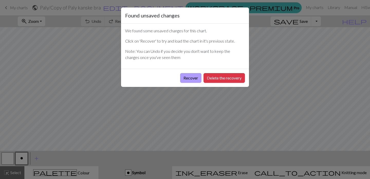
click at [190, 79] on button "Recover" at bounding box center [190, 78] width 21 height 10
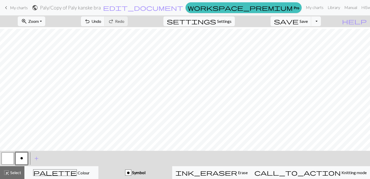
scroll to position [3, 0]
click at [45, 21] on button "zoom_in Zoom Zoom" at bounding box center [32, 21] width 28 height 10
click at [49, 60] on button "50%" at bounding box center [38, 62] width 41 height 8
click at [299, 22] on span "save" at bounding box center [286, 21] width 25 height 7
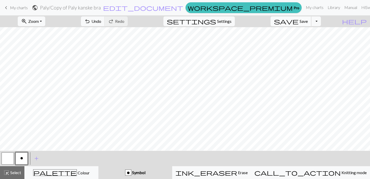
scroll to position [2, 0]
click at [308, 22] on span "Save" at bounding box center [304, 21] width 8 height 5
click at [321, 22] on button "Toggle Dropdown" at bounding box center [316, 21] width 10 height 10
click at [313, 41] on button "save_alt Download" at bounding box center [278, 41] width 85 height 8
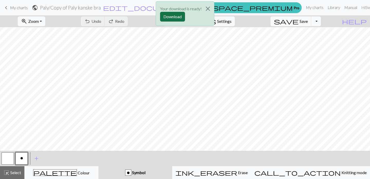
click at [168, 18] on button "Download" at bounding box center [172, 17] width 25 height 10
